Goal: Find specific page/section: Find specific page/section

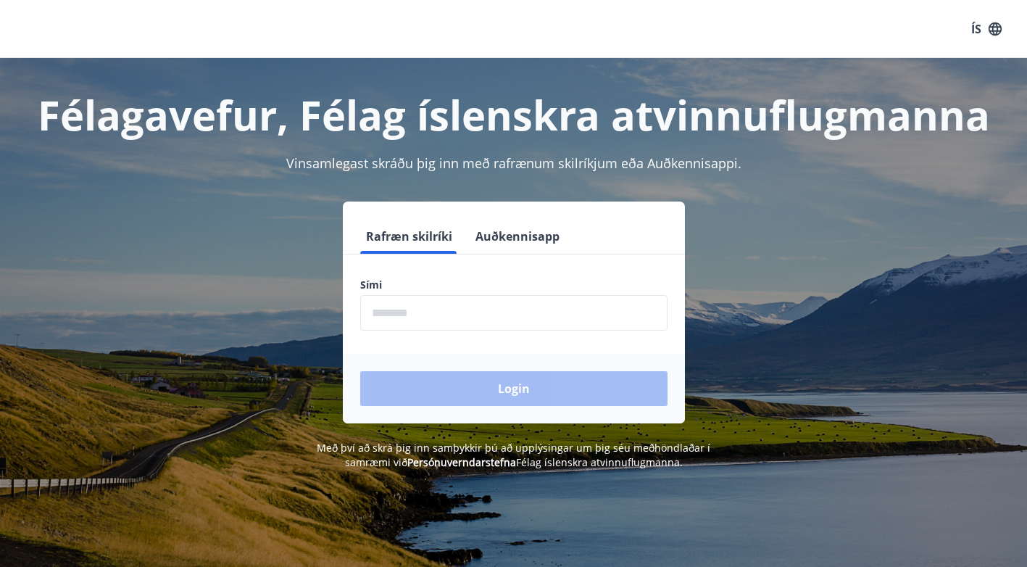
click at [543, 319] on input "phone" at bounding box center [513, 313] width 307 height 36
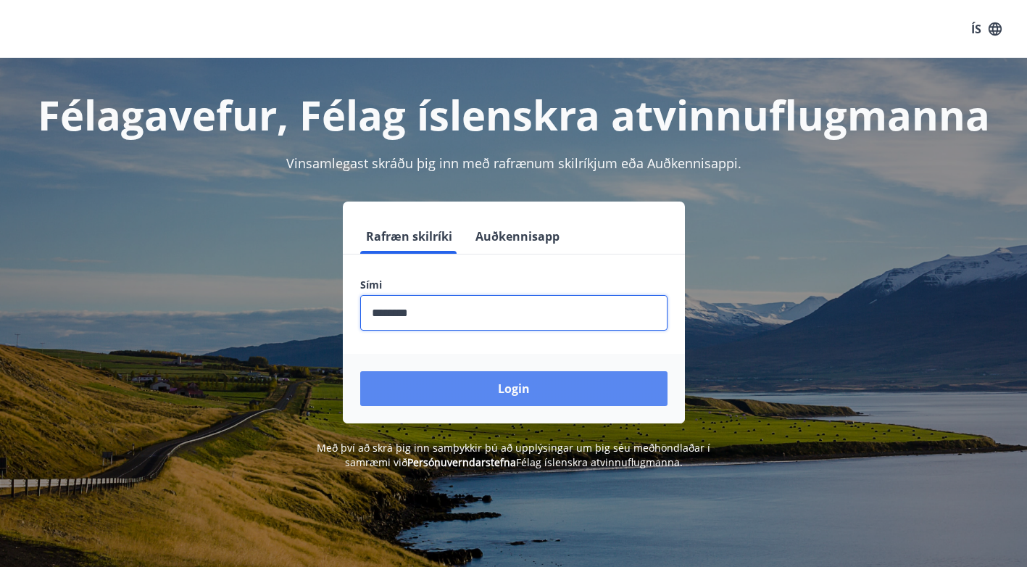
type input "********"
click at [522, 384] on button "Login" at bounding box center [513, 388] width 307 height 35
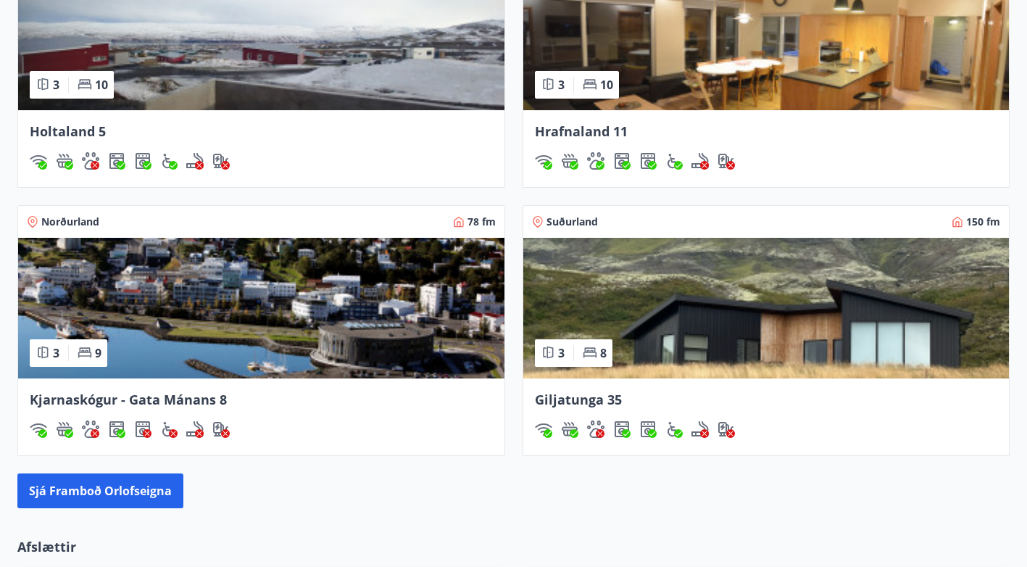
scroll to position [1144, 0]
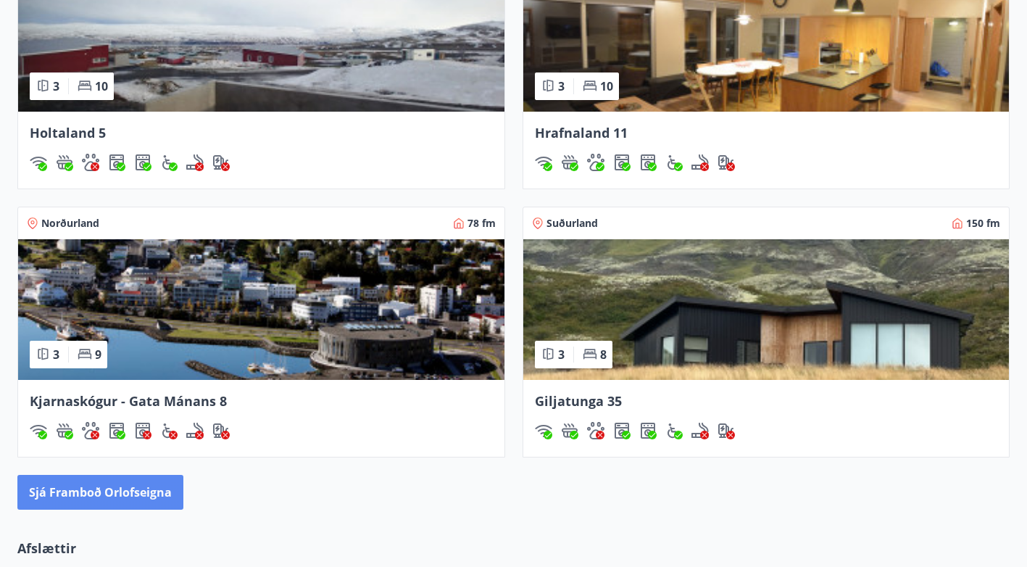
click at [128, 489] on button "Sjá framboð orlofseigna" at bounding box center [100, 492] width 166 height 35
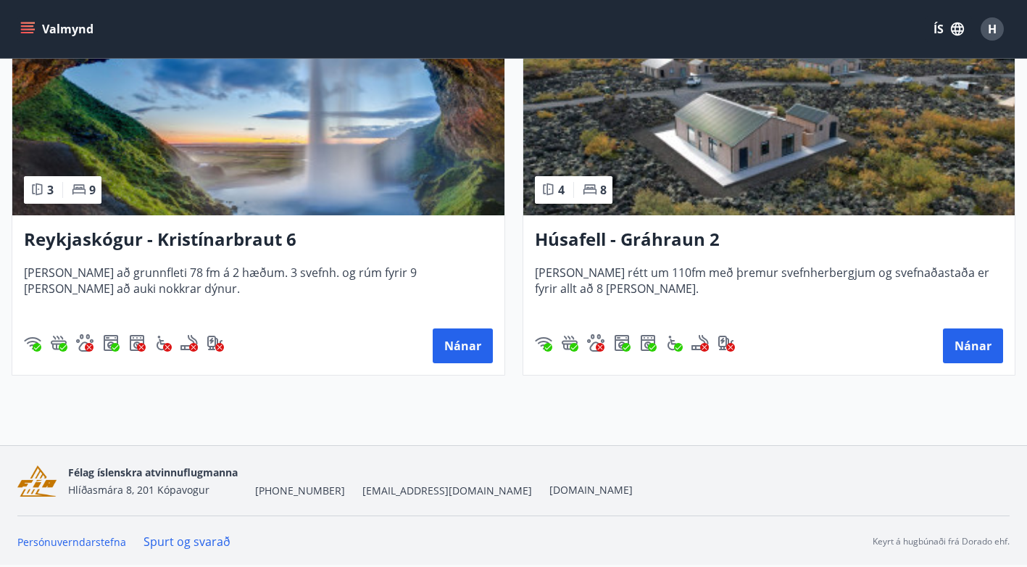
scroll to position [1107, 0]
